Goal: Task Accomplishment & Management: Manage account settings

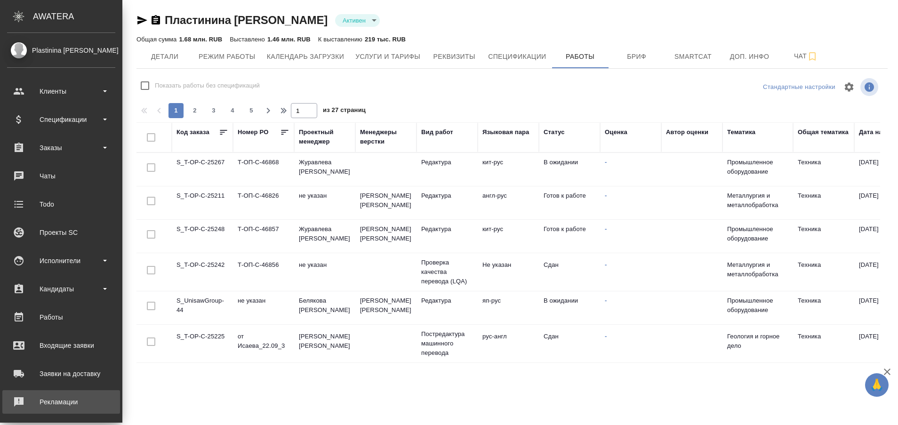
drag, startPoint x: 0, startPoint y: 0, endPoint x: 35, endPoint y: 406, distance: 407.1
click at [35, 406] on div "Рекламации" at bounding box center [61, 402] width 108 height 14
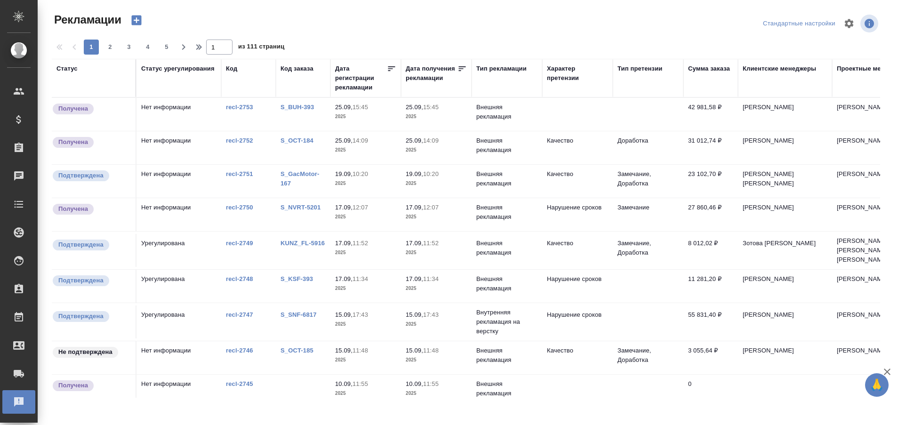
click at [299, 108] on link "S_BUH-393" at bounding box center [296, 107] width 33 height 7
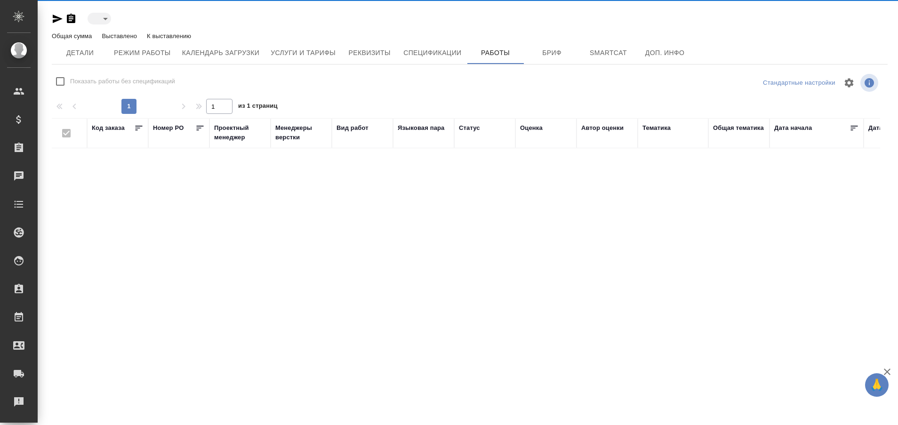
type input "active"
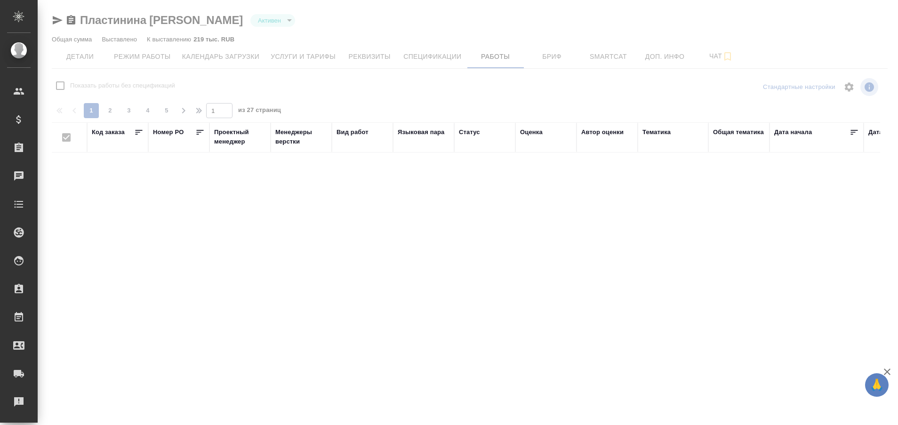
checkbox input "false"
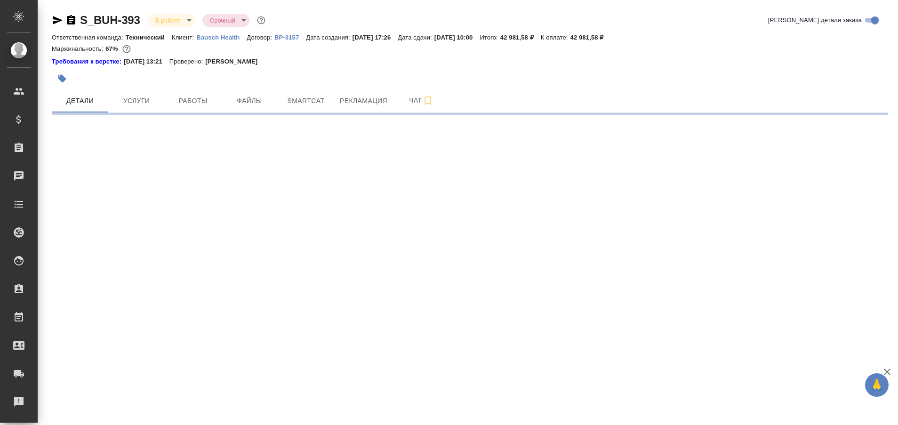
select select "RU"
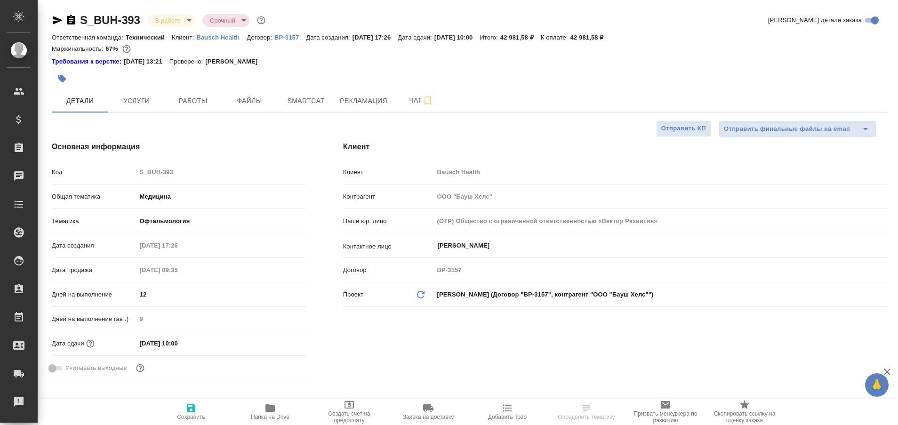
type textarea "x"
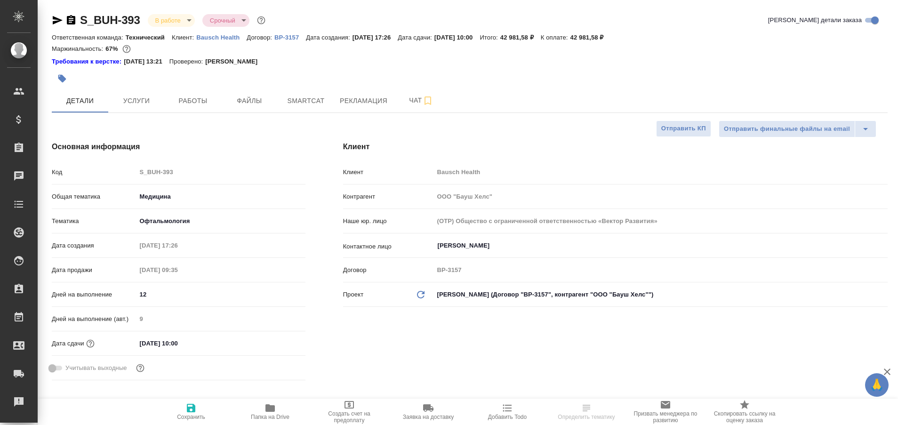
type textarea "x"
click at [362, 97] on span "Рекламация" at bounding box center [364, 101] width 48 height 12
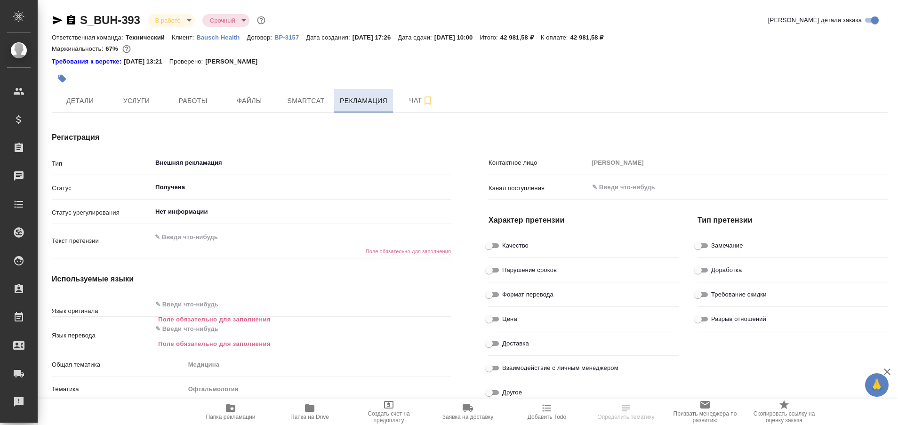
type textarea "x"
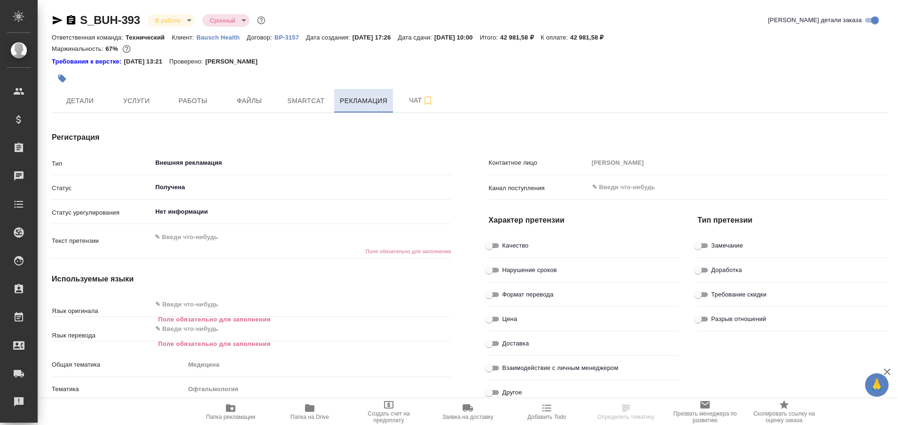
type textarea "x"
click at [418, 94] on button "Чат" at bounding box center [421, 101] width 56 height 24
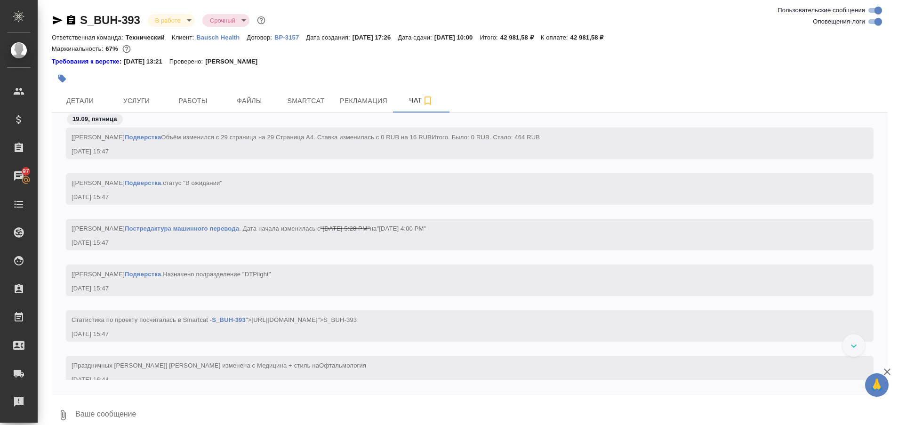
scroll to position [2338, 0]
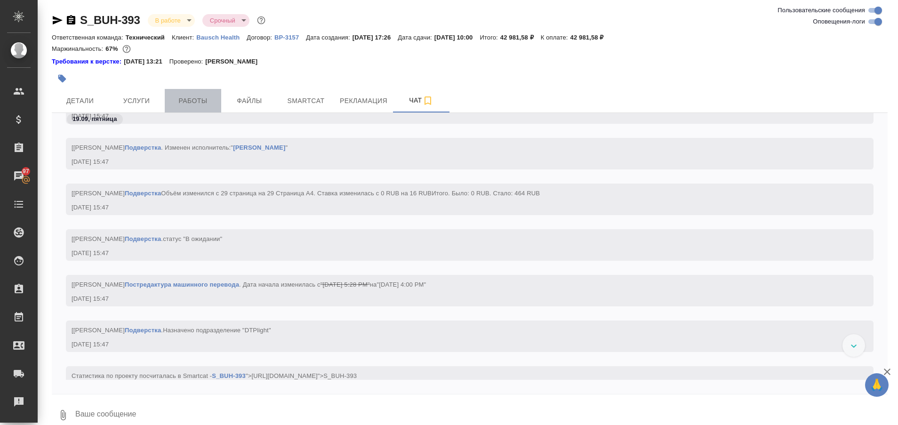
click at [200, 104] on span "Работы" at bounding box center [192, 101] width 45 height 12
